Goal: Information Seeking & Learning: Check status

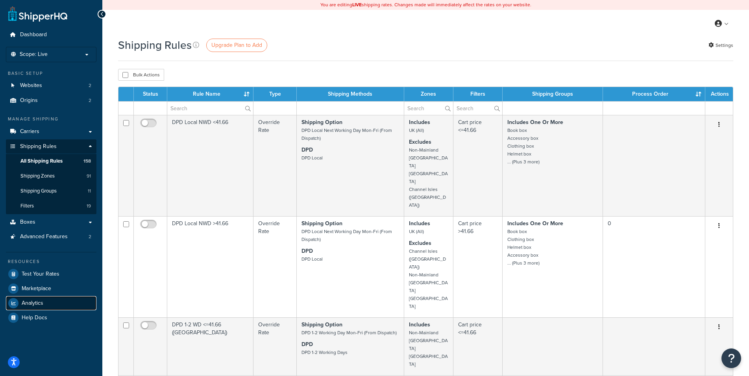
click at [39, 300] on span "Analytics" at bounding box center [33, 303] width 22 height 7
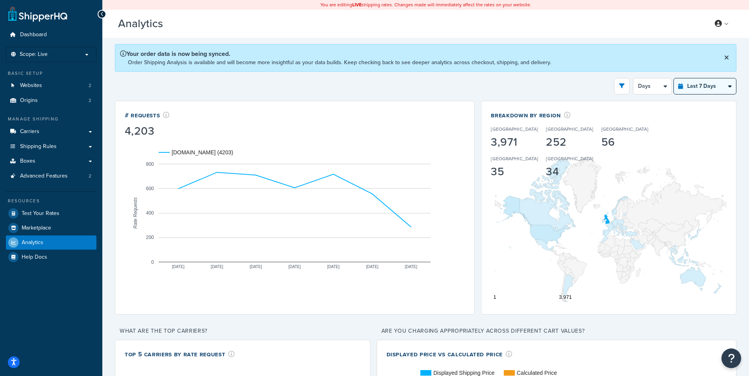
click at [674, 78] on select "Last 24 Hours Last 7 Days Last 30 Days Last 3 Months Last 6 Months Last 12 Mont…" at bounding box center [705, 86] width 62 height 16
select select "last_24_hours"
click option "Last 24 Hours" at bounding box center [0, 0] width 0 height 0
select select "1h"
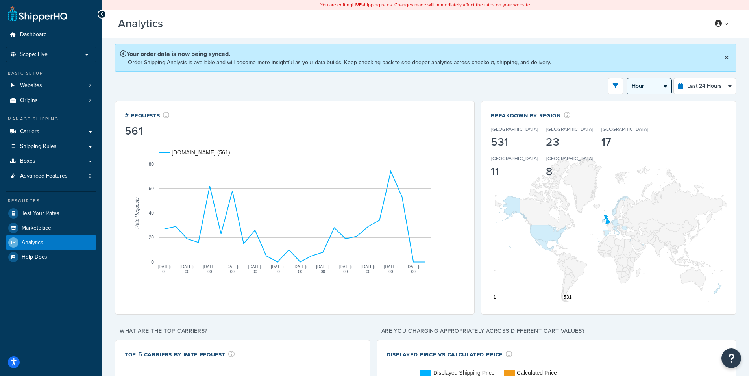
click at [627, 78] on select "Hour 30 Minutes 15 Minutes 5 Minutes" at bounding box center [649, 86] width 44 height 16
click at [398, 91] on div "Filters Website [DOMAIN_NAME] Staging Websites Destination [GEOGRAPHIC_DATA] [G…" at bounding box center [426, 86] width 622 height 17
click at [674, 78] on select "Last 24 Hours Last 7 Days Last 30 Days Last 3 Months Last 6 Months Last 12 Mont…" at bounding box center [705, 86] width 62 height 16
select select "last_7_days"
click option "Last 7 Days" at bounding box center [0, 0] width 0 height 0
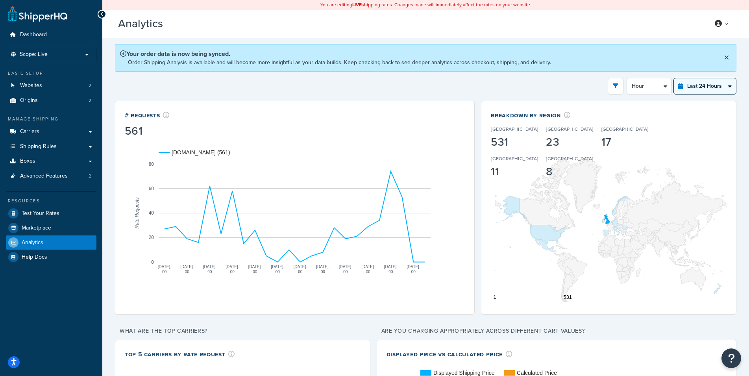
select select "1d"
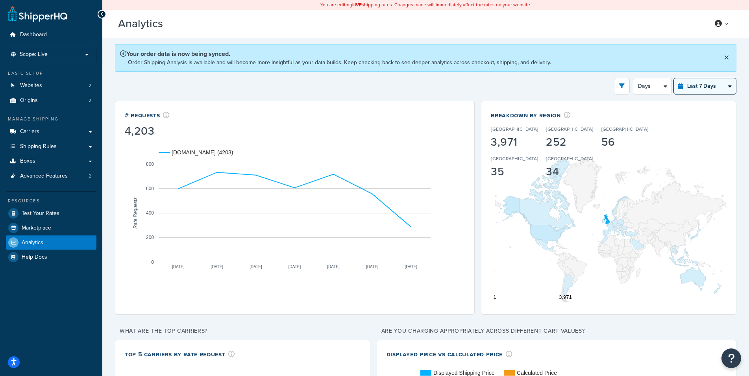
click at [674, 78] on select "Last 24 Hours Last 7 Days Last 30 Days Last 3 Months Last 6 Months Last 12 Mont…" at bounding box center [705, 86] width 62 height 16
select select "last_24_hours"
click option "Last 24 Hours" at bounding box center [0, 0] width 0 height 0
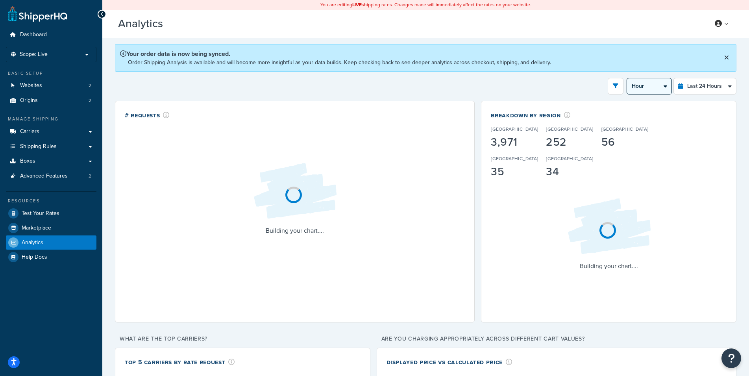
click at [627, 78] on select "Hour 30 Minutes 15 Minutes 5 Minutes" at bounding box center [649, 86] width 44 height 16
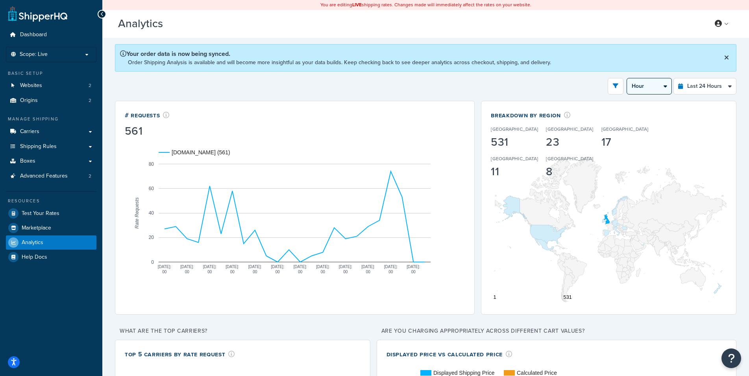
click option "30 Minutes" at bounding box center [0, 0] width 0 height 0
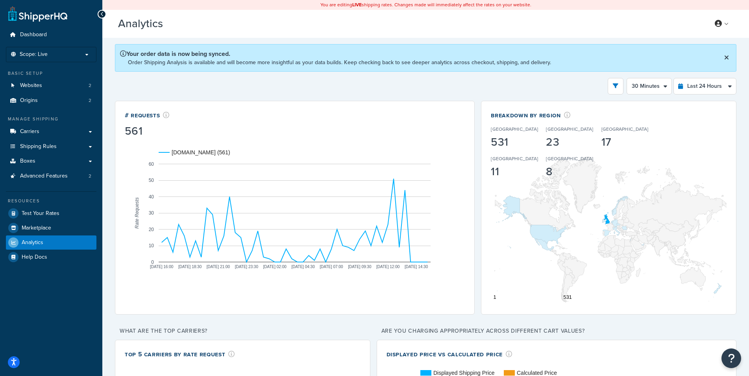
click at [477, 89] on div "Filters Website [DOMAIN_NAME] Staging Websites Destination [GEOGRAPHIC_DATA] [G…" at bounding box center [426, 86] width 622 height 17
click at [269, 82] on div "Filters Website [DOMAIN_NAME] Staging Websites Destination [GEOGRAPHIC_DATA] [G…" at bounding box center [426, 86] width 622 height 17
click at [627, 78] on select "Hour 30 Minutes 15 Minutes 5 Minutes" at bounding box center [649, 86] width 44 height 16
click option "5 Minutes" at bounding box center [0, 0] width 0 height 0
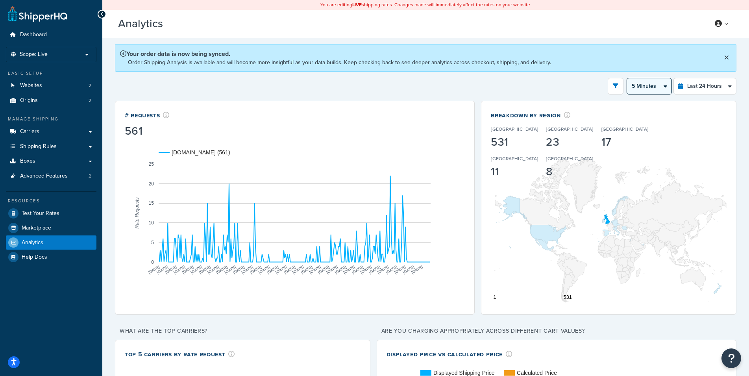
click at [627, 78] on select "Hour 30 Minutes 15 Minutes 5 Minutes" at bounding box center [649, 86] width 44 height 16
click option "15 Minutes" at bounding box center [0, 0] width 0 height 0
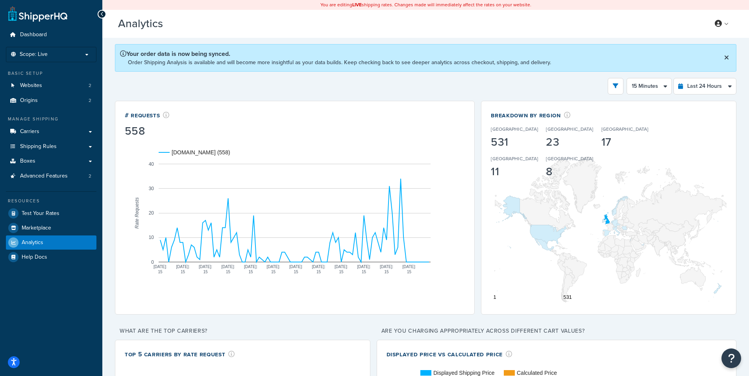
click at [289, 109] on div "# Requests 558 [DOMAIN_NAME] (558) [DATE] 16: 15 [DATE] 18: 15 [DATE] 20: 15 [D…" at bounding box center [295, 208] width 360 height 214
click at [627, 78] on select "Hour 30 Minutes 15 Minutes 5 Minutes" at bounding box center [649, 86] width 44 height 16
click option "Hour" at bounding box center [0, 0] width 0 height 0
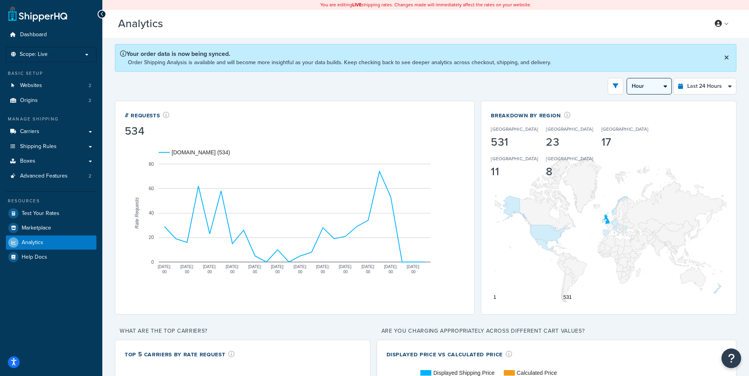
click at [627, 78] on select "Hour 30 Minutes 15 Minutes 5 Minutes" at bounding box center [649, 86] width 44 height 16
select select "30m"
click option "30 Minutes" at bounding box center [0, 0] width 0 height 0
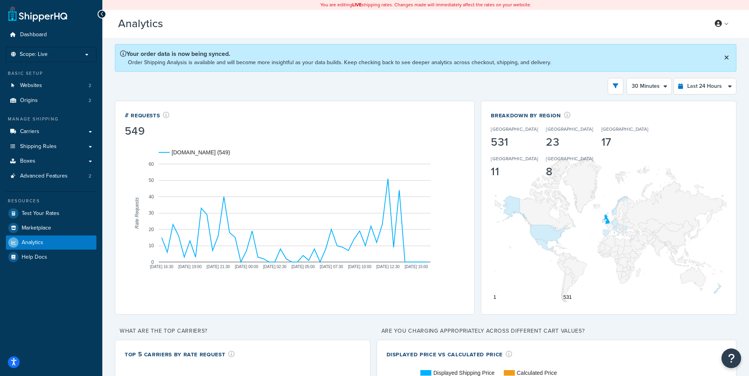
click at [400, 92] on div "Filters Website [DOMAIN_NAME] Staging Websites Destination [GEOGRAPHIC_DATA] [G…" at bounding box center [426, 86] width 622 height 17
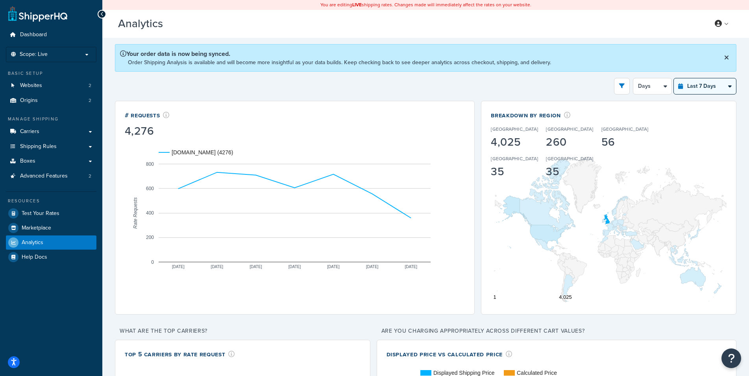
click at [674, 78] on select "Last 24 Hours Last 7 Days Last 30 Days Last 3 Months Last 6 Months Last 12 Mont…" at bounding box center [705, 86] width 62 height 16
select select "last_24_hours"
click option "Last 24 Hours" at bounding box center [0, 0] width 0 height 0
select select "1h"
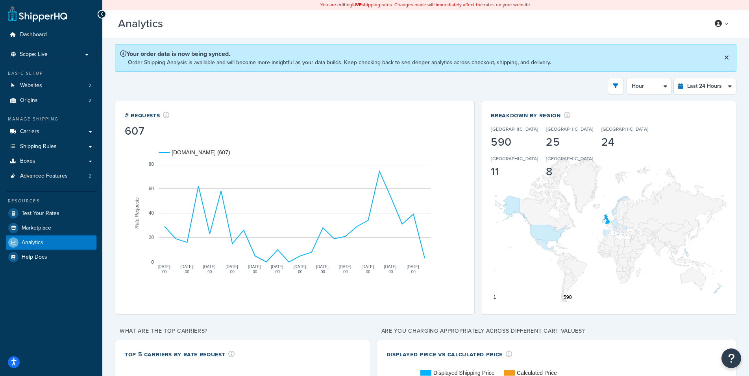
click at [453, 105] on div "# Requests 607 rider.co.uk (607) Oct 1 17: 00 Oct 1 19: 00 Oct 1 21: 00 Oct 1 2…" at bounding box center [295, 208] width 360 height 214
click at [674, 78] on select "Last 24 Hours Last 7 Days Last 30 Days Last 3 Months Last 6 Months Last 12 Mont…" at bounding box center [705, 86] width 62 height 16
click option "Last 24 Hours" at bounding box center [0, 0] width 0 height 0
click at [552, 89] on div "Filters Website [DOMAIN_NAME] Staging Websites Destination [GEOGRAPHIC_DATA] [G…" at bounding box center [426, 86] width 622 height 17
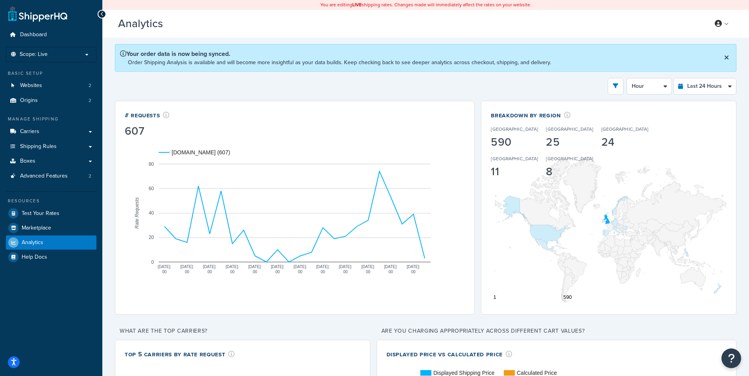
click at [548, 83] on div "Filters Website [DOMAIN_NAME] Staging Websites Destination [GEOGRAPHIC_DATA] [G…" at bounding box center [426, 86] width 622 height 17
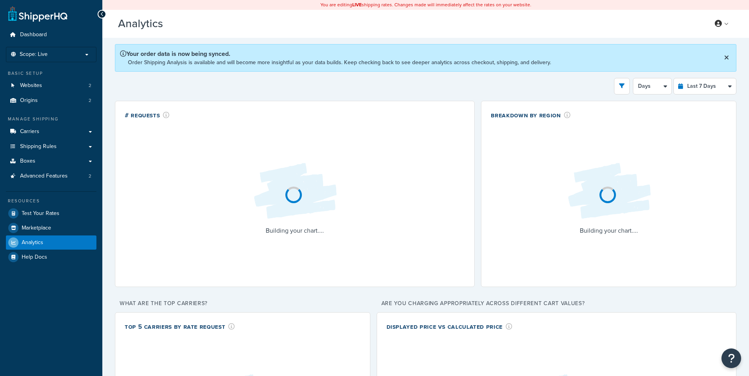
select select "last_7_days"
